Goal: Task Accomplishment & Management: Manage account settings

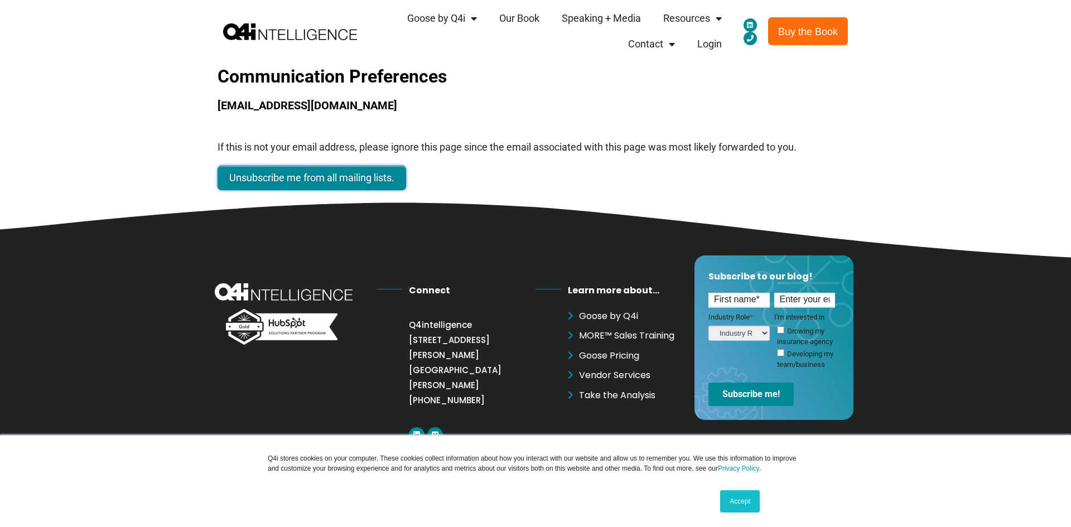
click at [323, 176] on input "Unsubscribe me from all mailing lists." at bounding box center [312, 178] width 189 height 25
